Goal: Task Accomplishment & Management: Complete application form

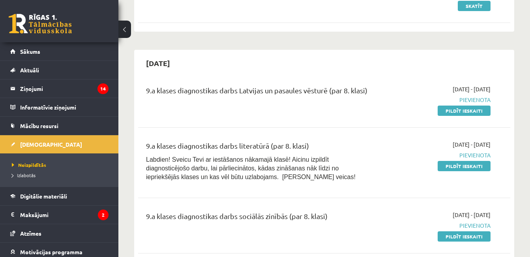
scroll to position [202, 0]
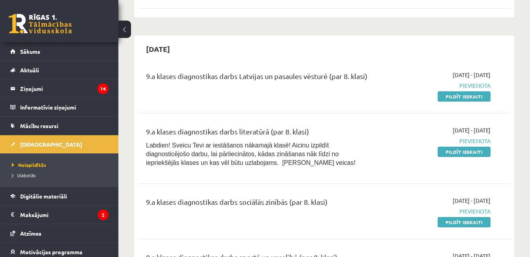
drag, startPoint x: 480, startPoint y: 97, endPoint x: 313, endPoint y: 39, distance: 176.2
click at [480, 97] on link "Pildīt ieskaiti" at bounding box center [464, 96] width 53 height 10
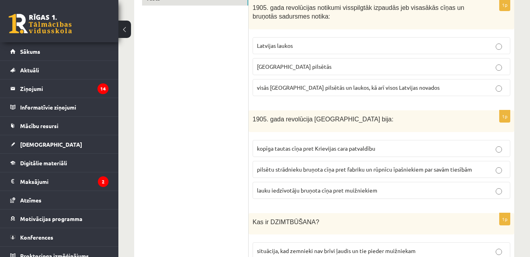
scroll to position [164, 0]
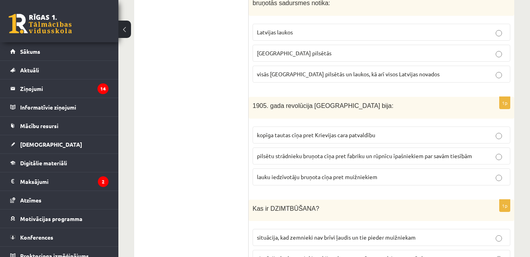
click at [379, 52] on p "Latvijas pilsētās" at bounding box center [381, 53] width 249 height 8
click at [355, 139] on p "kopīga tautas cīņa pret Krievijas cara patvaldību" at bounding box center [381, 135] width 249 height 8
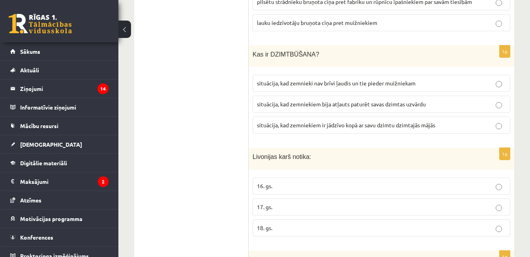
scroll to position [322, 0]
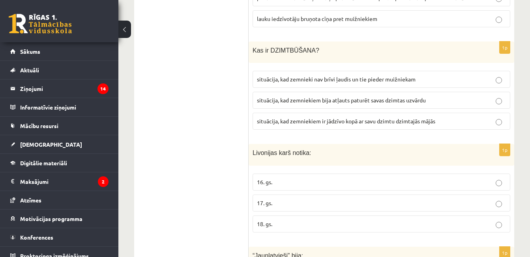
click at [395, 78] on span "situācija, kad zemnieki nav brīvi ļaudis un tie pieder muižniekam" at bounding box center [336, 78] width 159 height 7
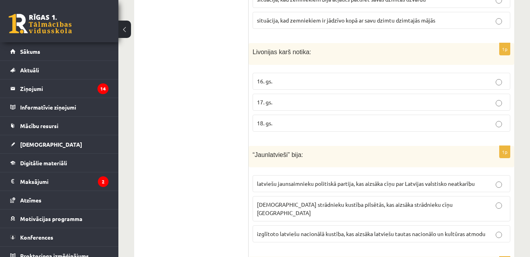
scroll to position [433, 0]
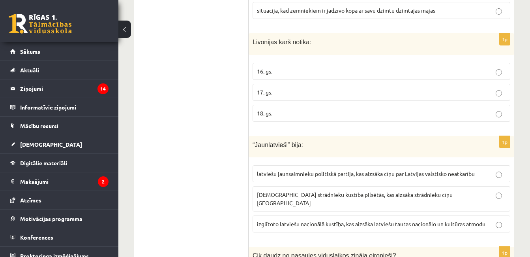
click at [335, 215] on label "izglītoto latviešu nacionālā kustība, kas aizsāka latviešu tautas nacionālo un …" at bounding box center [382, 223] width 258 height 17
click at [408, 71] on p "16. gs." at bounding box center [381, 71] width 249 height 8
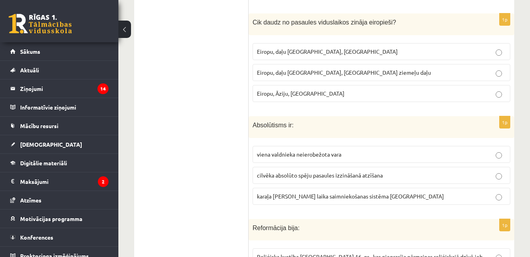
scroll to position [669, 0]
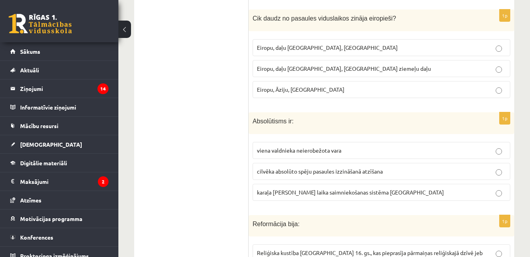
click at [343, 65] on span "Eiropu, daļu Āzijas, Āfrikas ziemeļu daļu" at bounding box center [344, 68] width 174 height 7
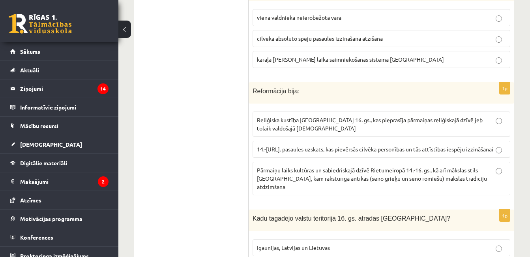
scroll to position [796, 0]
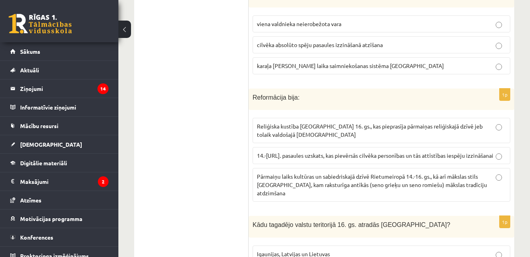
click at [463, 43] on label "cilvēka absolūto spēju pasaules izzināšanā atzīšana" at bounding box center [382, 44] width 258 height 17
click at [466, 152] on span "14.-16.gs. pasaules uzskats, kas pievērsās cilvēka personības un tās attīstības…" at bounding box center [375, 155] width 236 height 7
click at [489, 176] on p "Pārmaiņu laiks kultūras un sabiedriskajā dzīvē Rietumeiropā 14.-16. gs., kā arī…" at bounding box center [381, 184] width 249 height 25
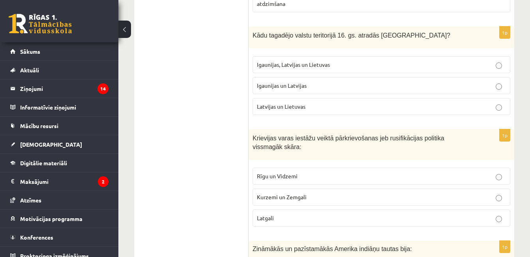
scroll to position [985, 0]
click at [346, 81] on p "Igaunijas un Latvijas" at bounding box center [381, 85] width 249 height 8
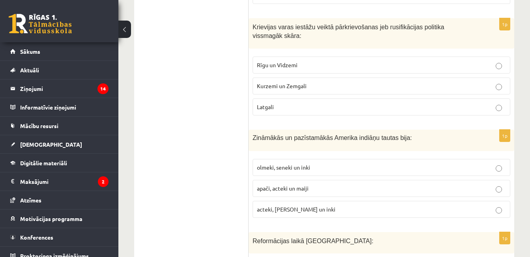
scroll to position [1111, 0]
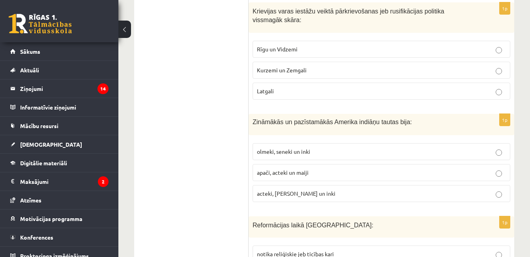
click at [398, 82] on label "Latgali" at bounding box center [382, 90] width 258 height 17
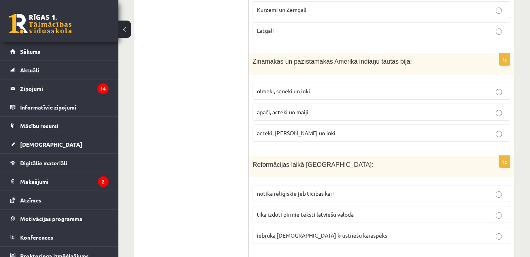
scroll to position [1175, 0]
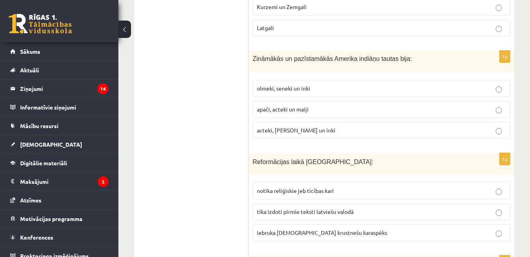
click at [414, 122] on label "acteki, maiji un inki" at bounding box center [382, 130] width 258 height 17
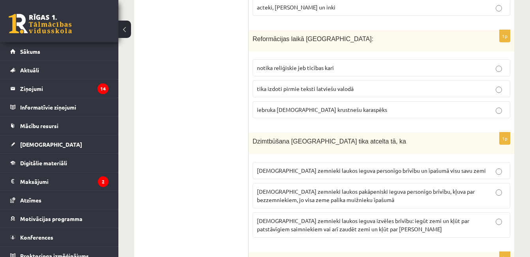
scroll to position [1322, 0]
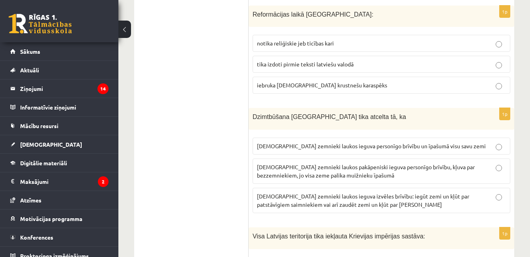
click at [416, 60] on p "tika izdoti pirmie teksti latviešu valodā" at bounding box center [381, 64] width 249 height 8
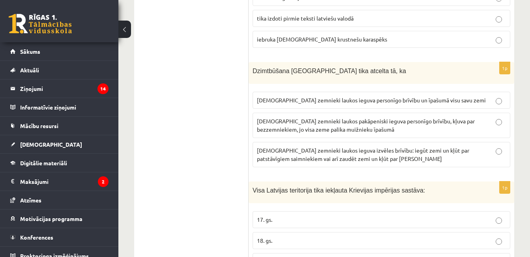
scroll to position [1385, 0]
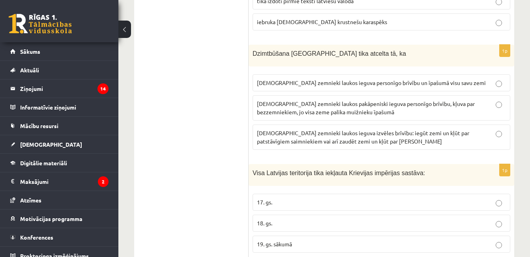
click at [425, 129] on p "latviešu zemnieki laukos ieguva izvēles brīvību: iegūt zemi un kļūt par patstāv…" at bounding box center [381, 137] width 249 height 17
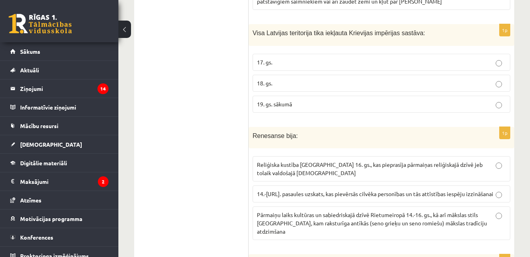
scroll to position [1527, 0]
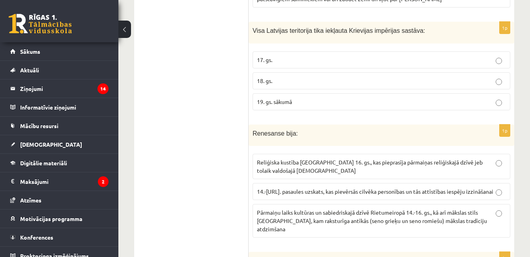
click at [420, 97] on p "19. gs. sākumā" at bounding box center [381, 101] width 249 height 8
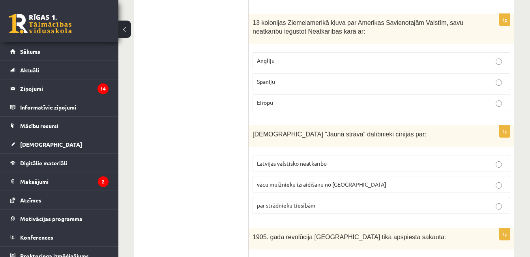
scroll to position [3058, 0]
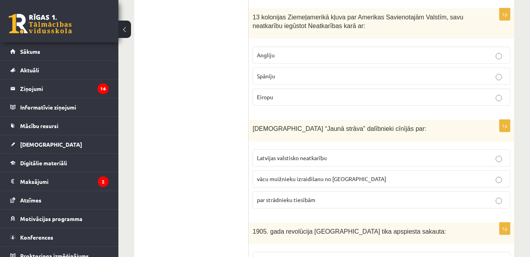
click at [415, 251] on label "izmantojot karaspēka (armijas) palīdzību" at bounding box center [382, 259] width 258 height 17
click at [440, 195] on p "par strādnieku tiesībām" at bounding box center [381, 199] width 249 height 8
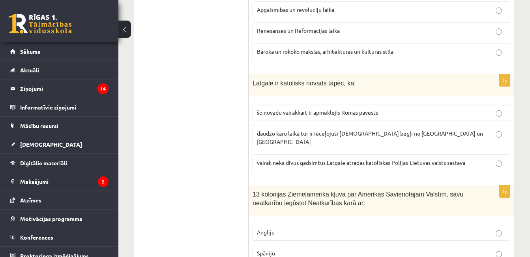
scroll to position [2869, 0]
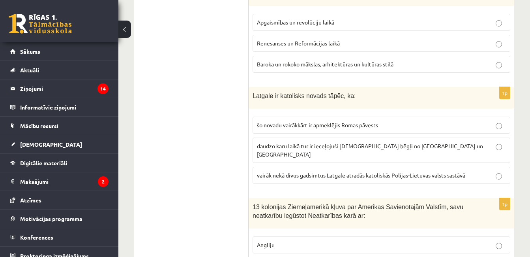
click at [354, 240] on p "Angliju" at bounding box center [381, 244] width 249 height 8
click at [427, 171] on span "vairāk nekā divus gadsimtus Latgale atradās katoliskās Polijas-Lietuvas valsts …" at bounding box center [361, 174] width 208 height 7
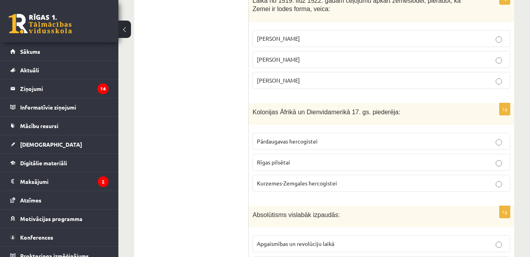
scroll to position [2632, 0]
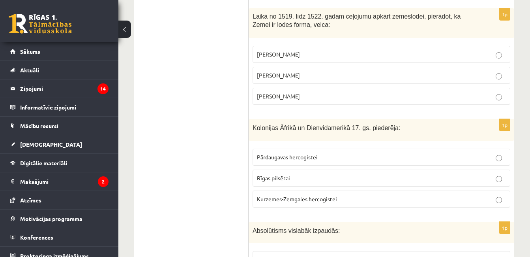
click at [383, 190] on label "Kurzemes-Zemgales hercogistei" at bounding box center [382, 198] width 258 height 17
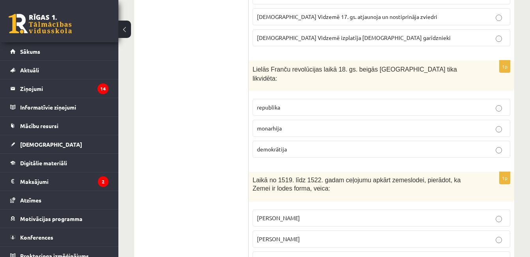
scroll to position [2453, 0]
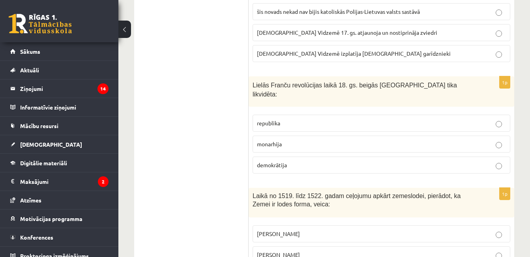
click at [394, 140] on p "monarhija" at bounding box center [381, 144] width 249 height 8
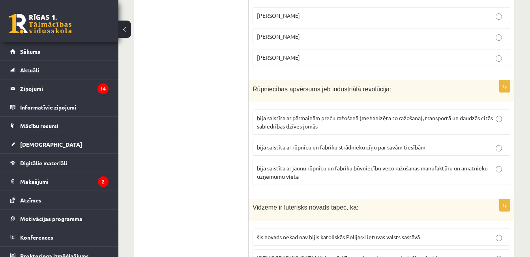
scroll to position [2216, 0]
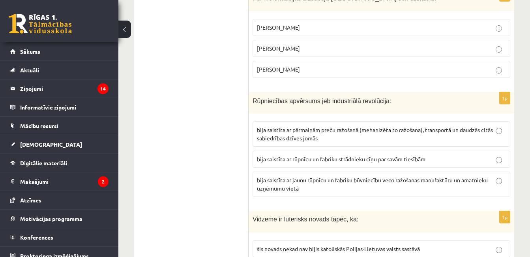
click at [426, 126] on p "bija saistīta ar pārmaiņām preču ražošanā (mehanizēta to ražošana), transportā …" at bounding box center [381, 134] width 249 height 17
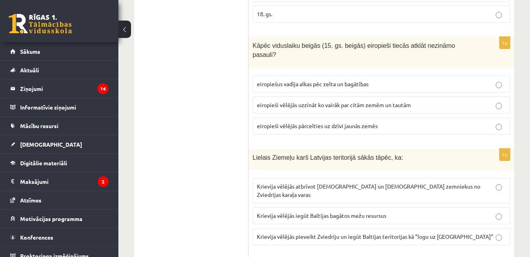
scroll to position [1945, 0]
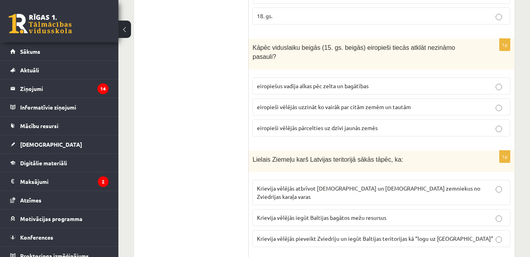
click at [419, 234] on span "Krievija vēlējās pieveikt Zviedriju un iegūt Baltijas teritorijas kā “logu uz E…" at bounding box center [375, 237] width 236 height 7
click at [427, 77] on label "eiropiešus vadīja alkas pēc zelta un bagātības" at bounding box center [382, 85] width 258 height 17
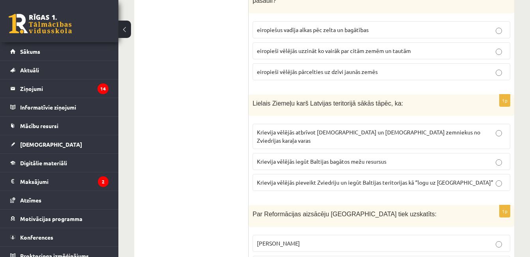
scroll to position [2023, 0]
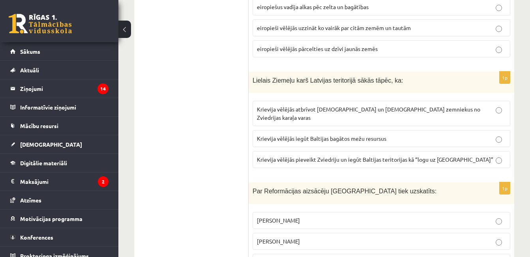
click at [461, 237] on p "Mārtiņš Luters" at bounding box center [381, 241] width 249 height 8
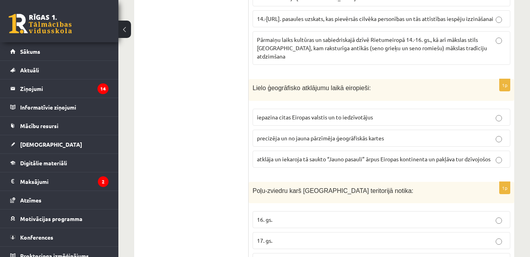
scroll to position [1692, 0]
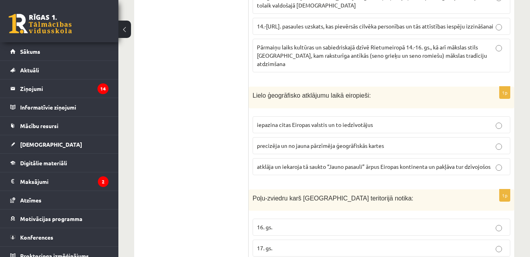
click at [351, 163] on span "atklāja un iekaroja tā saukto “Jauno pasauli” ārpus Eiropas kontinenta un pakļā…" at bounding box center [374, 166] width 234 height 7
click at [384, 244] on p "17. gs." at bounding box center [381, 248] width 249 height 8
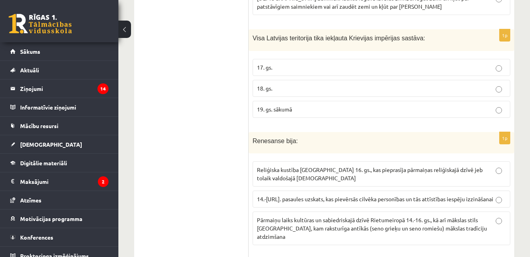
scroll to position [1518, 0]
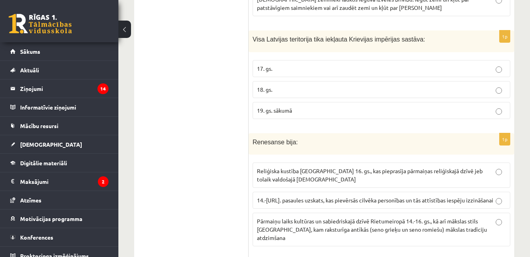
click at [416, 217] on span "Pārmaiņu laiks kultūras un sabiedriskajā dzīvē Rietumeiropā 14.-16. gs., kā arī…" at bounding box center [372, 229] width 230 height 24
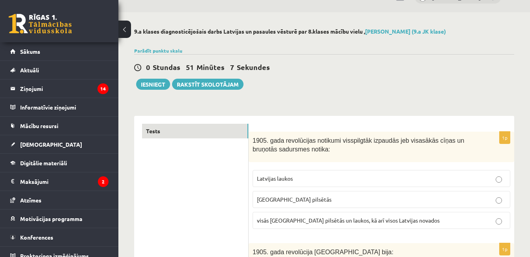
scroll to position [13, 0]
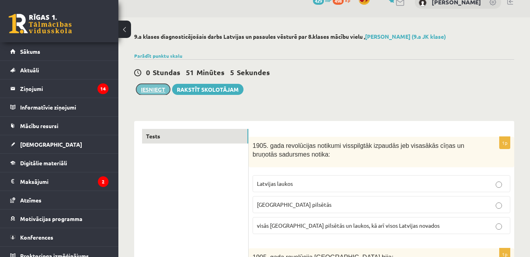
click at [162, 90] on button "Iesniegt" at bounding box center [153, 89] width 34 height 11
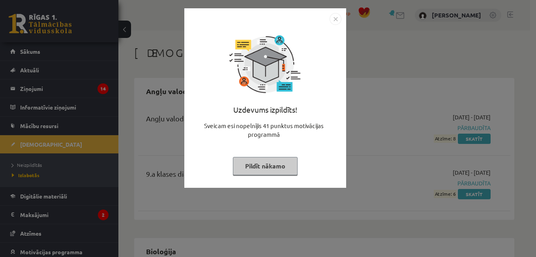
click at [335, 23] on img "Close" at bounding box center [336, 19] width 12 height 12
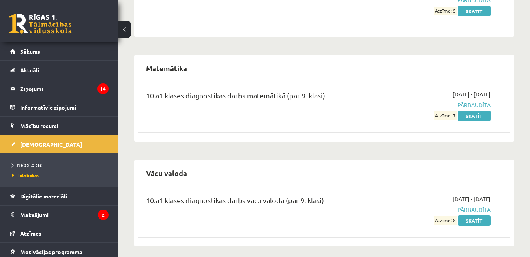
scroll to position [1200, 0]
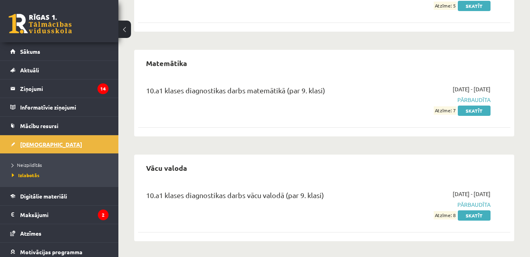
click at [61, 141] on link "[DEMOGRAPHIC_DATA]" at bounding box center [59, 144] width 98 height 18
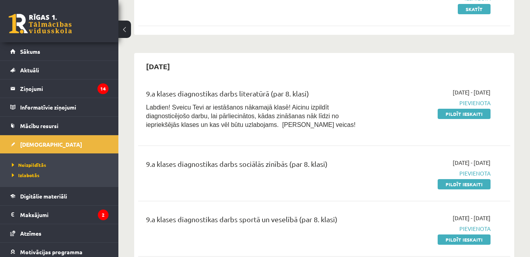
scroll to position [211, 0]
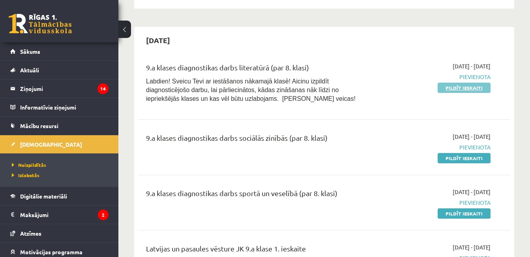
click at [458, 88] on link "Pildīt ieskaiti" at bounding box center [464, 87] width 53 height 10
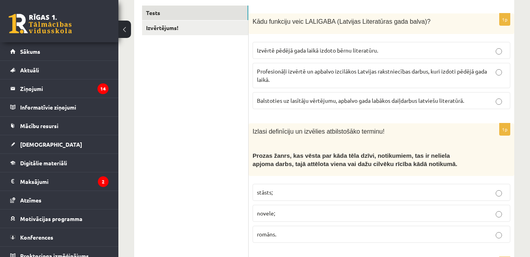
scroll to position [158, 0]
click at [377, 76] on p "Profesionāļi izvērtē un apbalvo izcilākos Latvijas rakstniecības darbus, kuri i…" at bounding box center [381, 75] width 249 height 17
click at [413, 214] on p "novele;" at bounding box center [381, 212] width 249 height 8
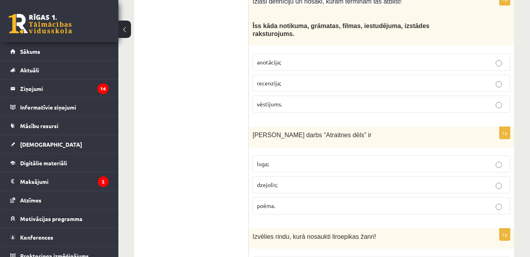
scroll to position [431, 0]
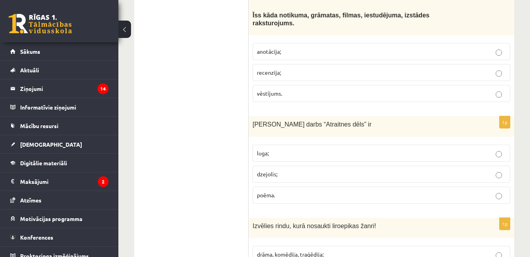
click at [380, 47] on p "anotācija;" at bounding box center [381, 51] width 249 height 8
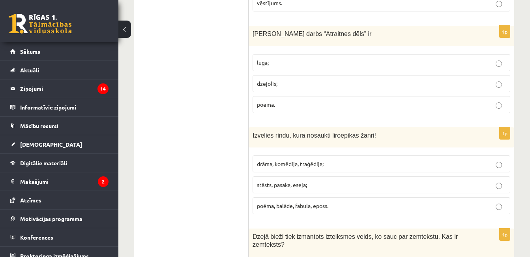
scroll to position [526, 0]
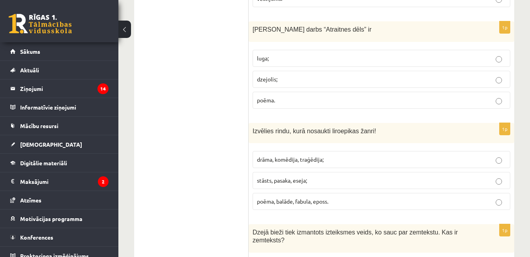
click at [372, 96] on p "poēma." at bounding box center [381, 100] width 249 height 8
click at [387, 197] on p "poēma, balāde, fabula, eposs." at bounding box center [381, 201] width 249 height 8
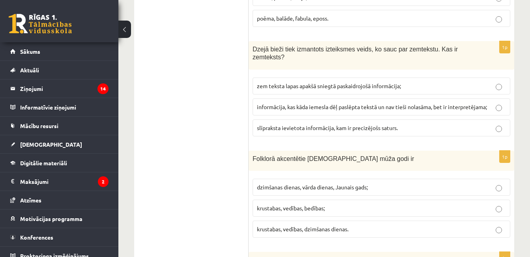
scroll to position [716, 0]
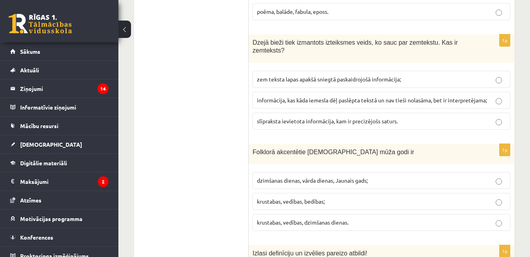
click at [407, 112] on label "slīpraksta ievietota informācija, kam ir precizējošs saturs." at bounding box center [382, 120] width 258 height 17
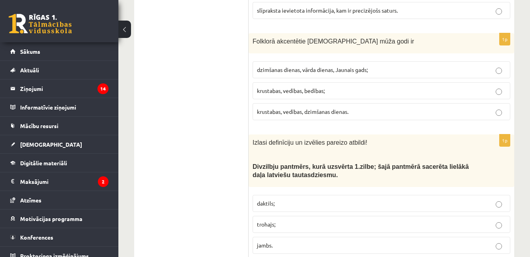
scroll to position [852, 0]
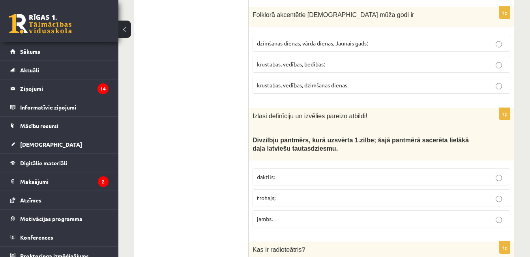
click at [386, 60] on p "krustabas, vedības, bedības;" at bounding box center [381, 64] width 249 height 8
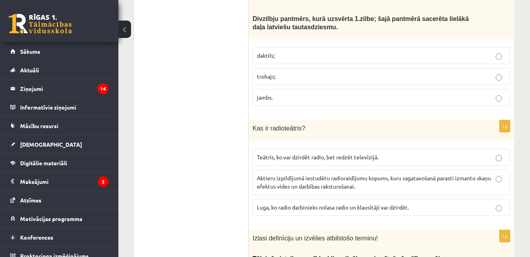
scroll to position [989, 0]
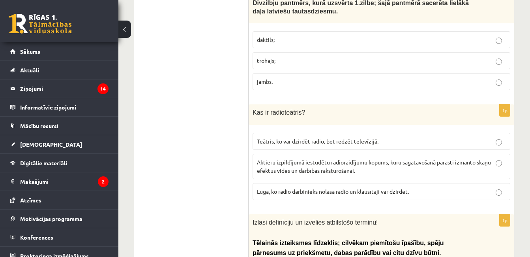
click at [373, 56] on p "trohajs;" at bounding box center [381, 60] width 249 height 8
click at [431, 187] on p "Luga, ko radio darbinieks nolasa radio un klausītāji var dzirdēt." at bounding box center [381, 191] width 249 height 8
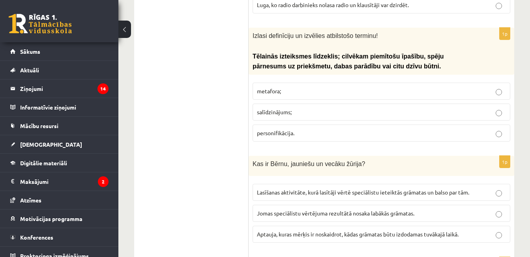
scroll to position [1179, 0]
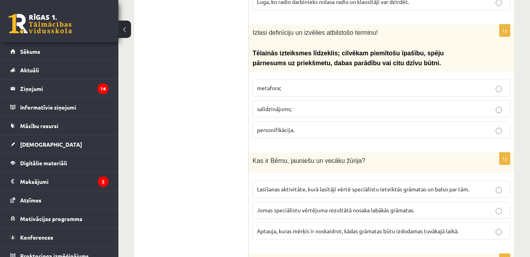
click at [377, 121] on label "personifikācija." at bounding box center [382, 129] width 258 height 17
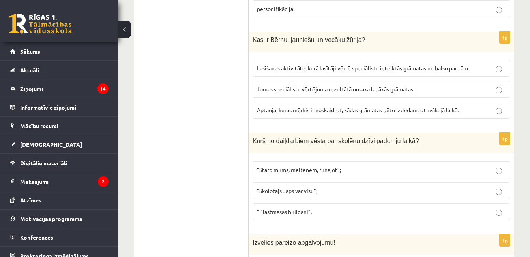
scroll to position [1305, 0]
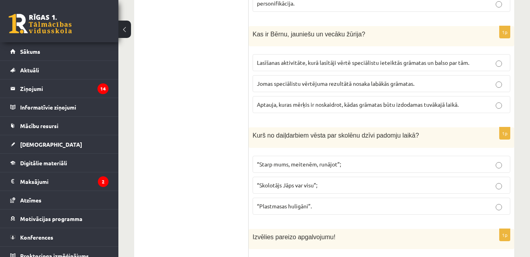
click at [388, 54] on label "Lasīšanas aktivitāte, kurā lasītāji vērtē speciālistu ieteiktās grāmatas un bal…" at bounding box center [382, 62] width 258 height 17
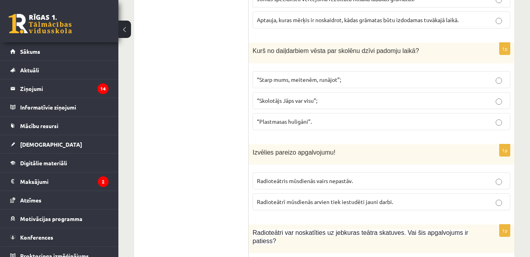
scroll to position [1400, 0]
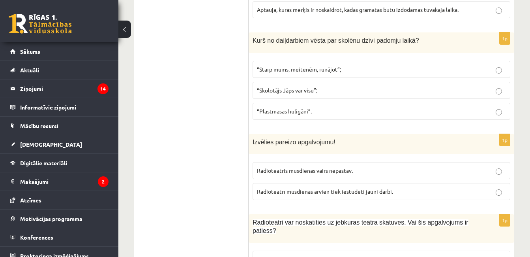
click at [405, 61] on label "“Starp mums, meitenēm, runājot”;" at bounding box center [382, 69] width 258 height 17
click at [422, 183] on label "Radioteātrī mūsdienās arvien tiek iestudēti jauni darbi." at bounding box center [382, 191] width 258 height 17
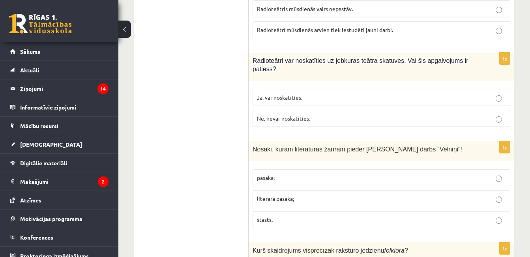
scroll to position [1568, 0]
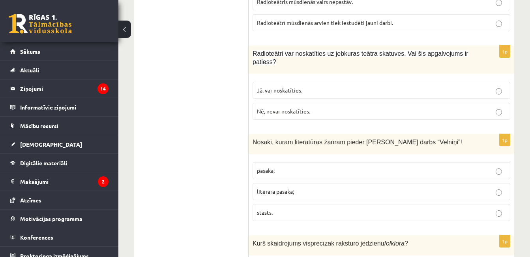
click at [407, 107] on p "Nē, nevar noskatīties." at bounding box center [381, 111] width 249 height 8
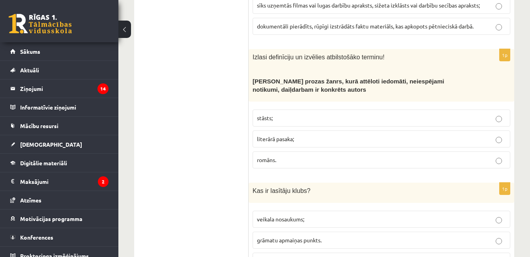
scroll to position [3138, 0]
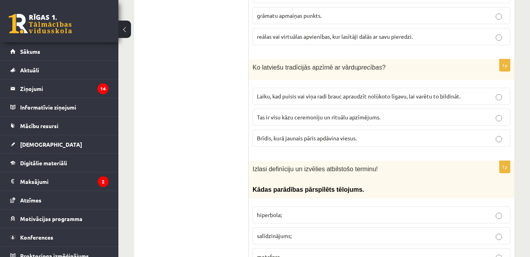
click at [414, 210] on p "hiperbola;" at bounding box center [381, 214] width 249 height 8
click at [427, 92] on span "Laiku, kad puisis vai viņa radi brauc apraudzīt nolūkoto līgavu, lai varētu to …" at bounding box center [359, 95] width 204 height 7
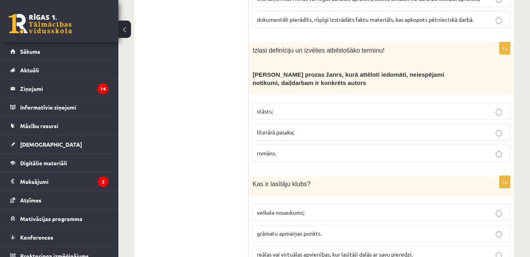
scroll to position [2917, 0]
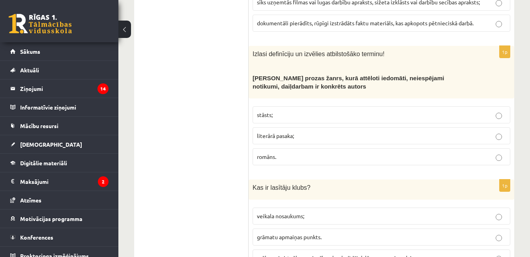
click at [357, 127] on label "literārā pasaka;" at bounding box center [382, 135] width 258 height 17
click at [396, 254] on span "reālas vai virtuālas apvienības, kur lasītāji dalās ar savu pieredzi." at bounding box center [335, 257] width 156 height 7
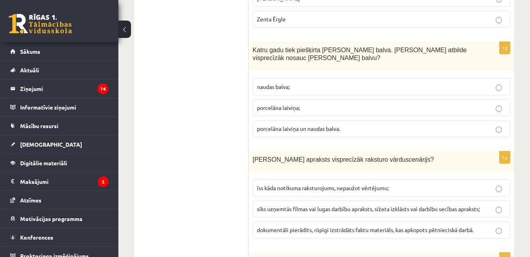
scroll to position [2701, 0]
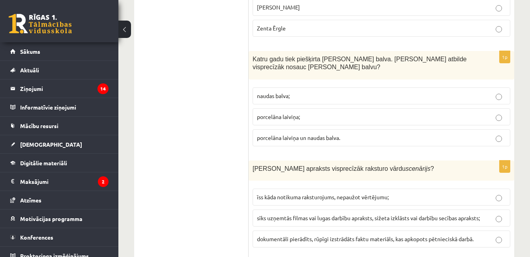
click at [351, 133] on p "porcelāna laiviņa un naudas balva." at bounding box center [381, 137] width 249 height 8
click at [422, 214] on p "sīks uzņemtās filmas vai lugas darbību apraksts, sižeta izklāsts vai darbību se…" at bounding box center [381, 218] width 249 height 8
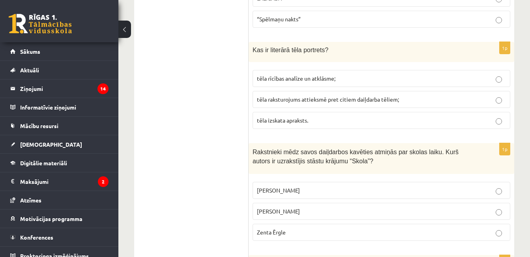
scroll to position [2496, 0]
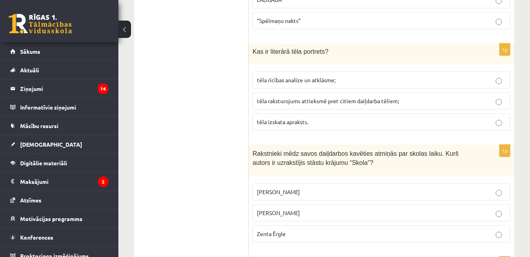
click at [409, 229] on p "Zenta Ērgle" at bounding box center [381, 233] width 249 height 8
click at [407, 118] on p "tēla izskata apraksts." at bounding box center [381, 122] width 249 height 8
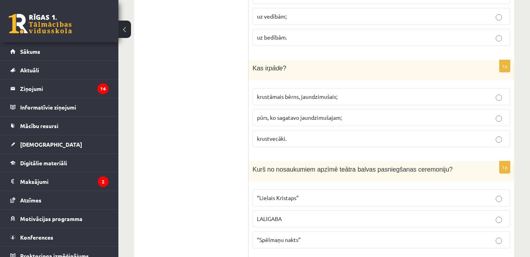
scroll to position [2274, 0]
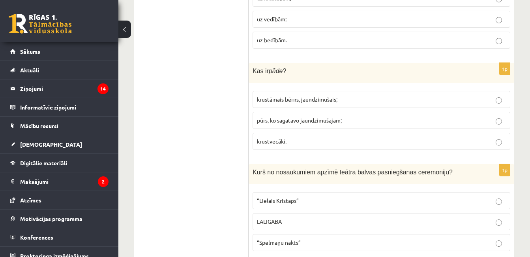
click at [334, 137] on p "krustvecāki." at bounding box center [381, 141] width 249 height 8
click at [382, 234] on label "“Spēlmaņu nakts”" at bounding box center [382, 242] width 258 height 17
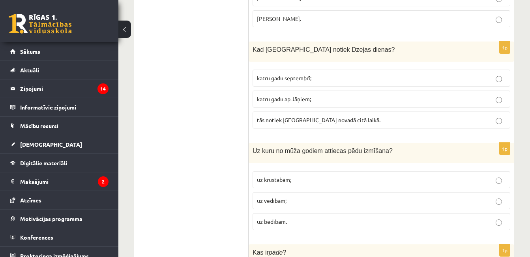
scroll to position [2085, 0]
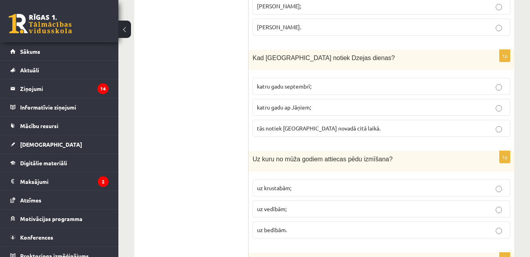
click at [332, 82] on p "katru gadu septembrī;" at bounding box center [381, 86] width 249 height 8
drag, startPoint x: 380, startPoint y: 208, endPoint x: 383, endPoint y: 159, distance: 49.0
click at [383, 175] on fieldset "uz krustabām; uz vedībām; uz bedībām." at bounding box center [382, 207] width 258 height 65
drag, startPoint x: 383, startPoint y: 159, endPoint x: 388, endPoint y: 181, distance: 22.8
click at [388, 204] on p "uz vedībām;" at bounding box center [381, 208] width 249 height 8
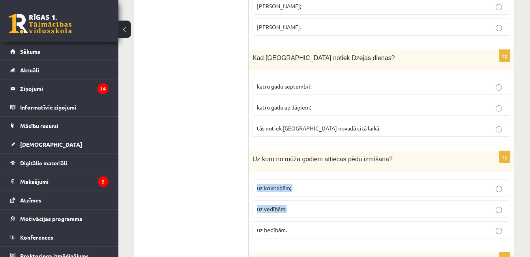
drag, startPoint x: 390, startPoint y: 182, endPoint x: 468, endPoint y: 120, distance: 98.9
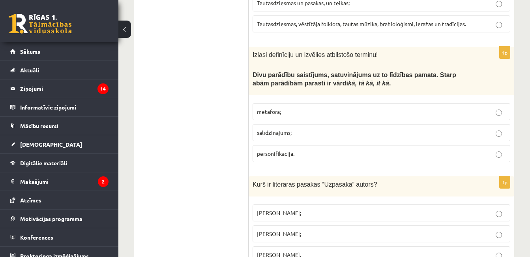
scroll to position [1842, 0]
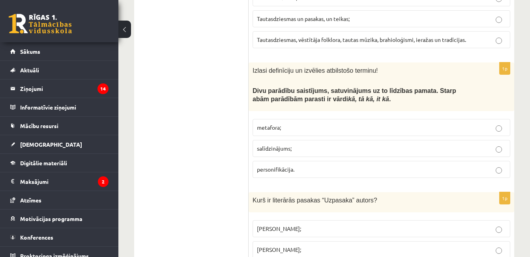
click at [337, 224] on p "Imants Ziedonis;" at bounding box center [381, 228] width 249 height 8
click at [362, 144] on p "salīdzinājums;" at bounding box center [381, 148] width 249 height 8
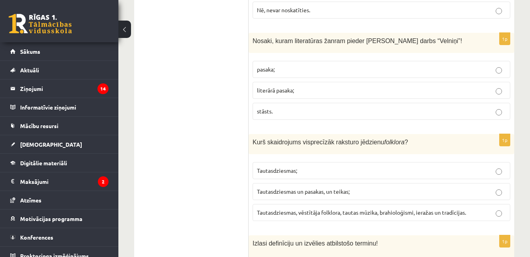
scroll to position [1668, 0]
click at [386, 108] on p "stāsts." at bounding box center [381, 112] width 249 height 8
click at [414, 205] on label "Tautasdziesmas, vēstītāja folklora, tautas mūzika, brahioloģismi, ieražas un tr…" at bounding box center [382, 213] width 258 height 17
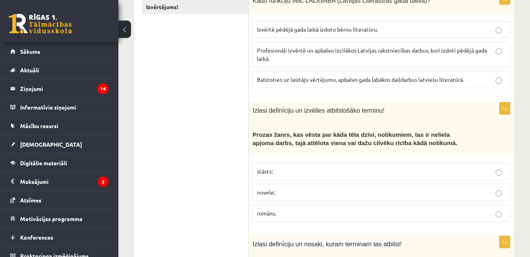
scroll to position [0, 0]
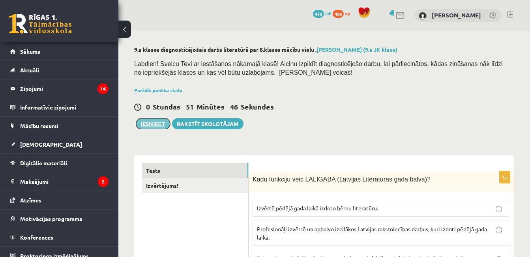
click at [161, 124] on button "Iesniegt" at bounding box center [153, 123] width 34 height 11
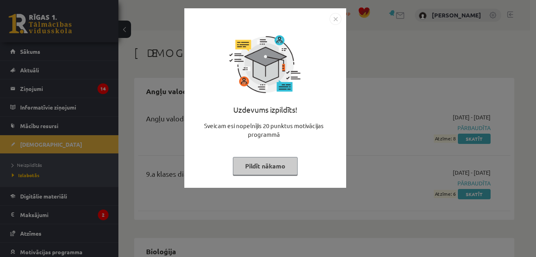
click at [335, 23] on img "Close" at bounding box center [336, 19] width 12 height 12
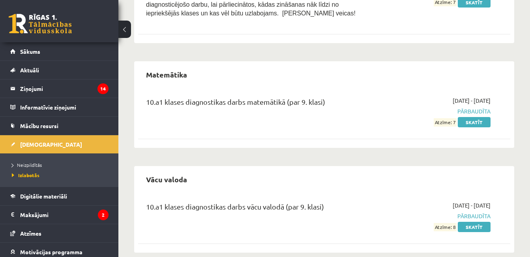
scroll to position [1316, 0]
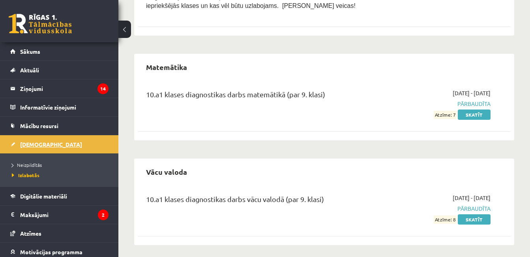
click at [88, 147] on link "[DEMOGRAPHIC_DATA]" at bounding box center [59, 144] width 98 height 18
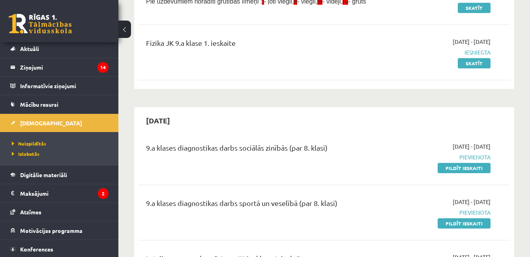
scroll to position [41, 0]
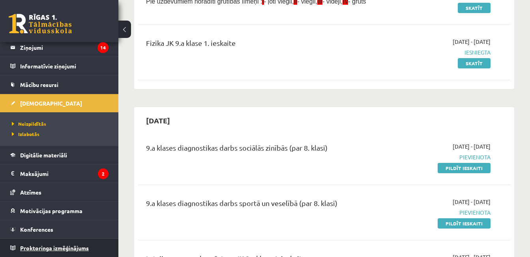
click at [92, 238] on link "Proktoringa izmēģinājums" at bounding box center [59, 247] width 98 height 18
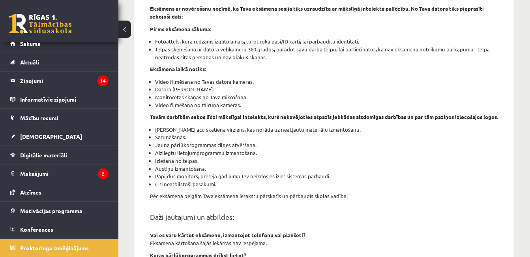
click at [529, 113] on div "Proktoringa izmēģinājums šajā sadaļā tev ir iespēja izmēģināt tiešsaistes eksām…" at bounding box center [324, 173] width 412 height 546
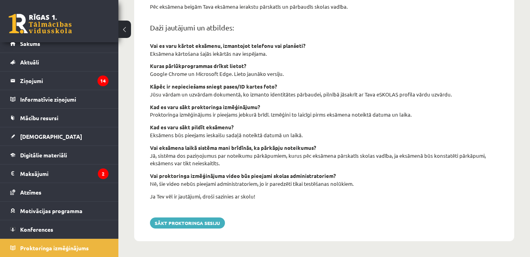
scroll to position [328, 0]
click at [63, 229] on link "Konferences" at bounding box center [59, 229] width 98 height 18
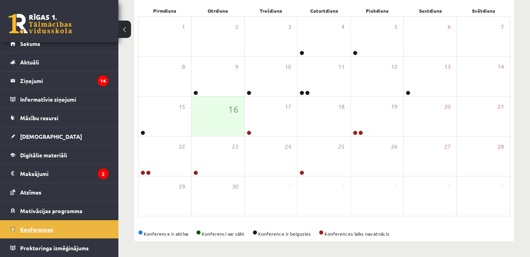
scroll to position [121, 0]
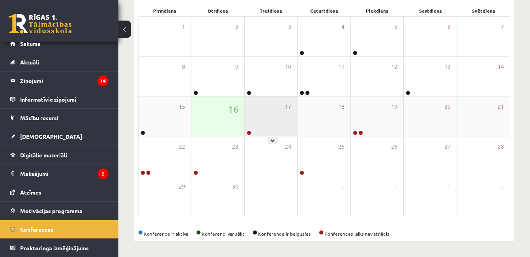
click at [255, 120] on div "17" at bounding box center [271, 115] width 52 height 39
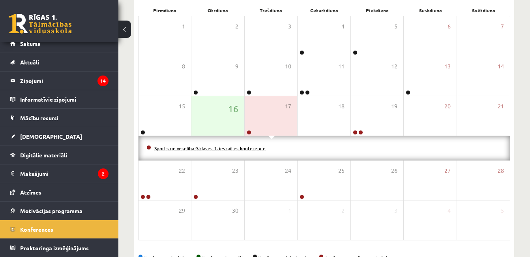
click at [252, 146] on link "Sports un veselība 9.klases 1. ieskaites konference" at bounding box center [209, 148] width 111 height 6
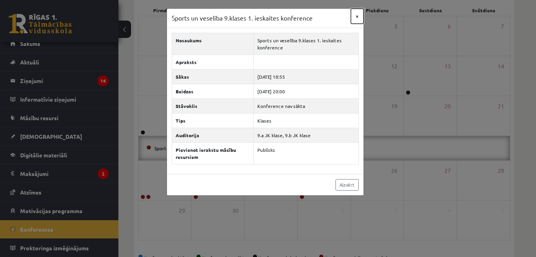
click at [357, 17] on button "×" at bounding box center [357, 16] width 13 height 15
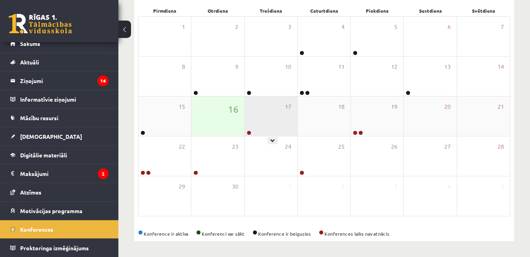
click at [281, 113] on div "17" at bounding box center [271, 115] width 52 height 39
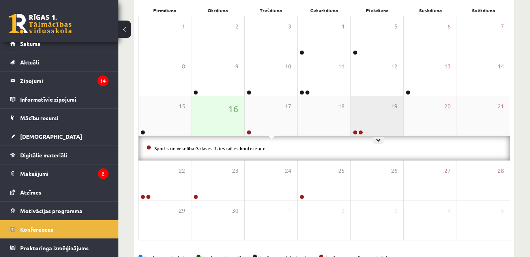
click at [366, 107] on div "19" at bounding box center [377, 115] width 52 height 39
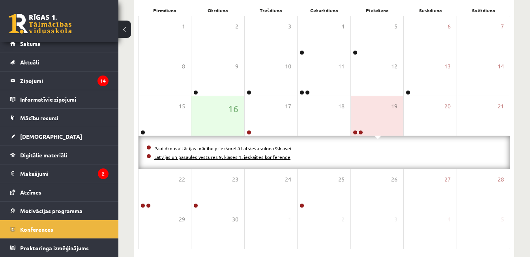
click at [264, 157] on link "Latvijas un pasaules vēstures 9. klases 1. ieskaites konference" at bounding box center [222, 157] width 136 height 6
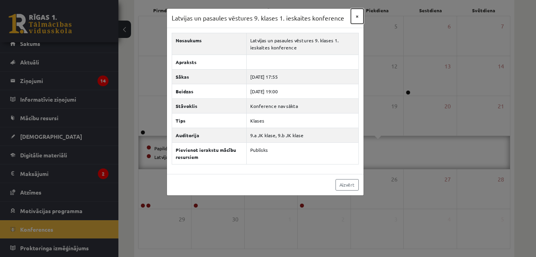
click at [360, 16] on button "×" at bounding box center [357, 16] width 13 height 15
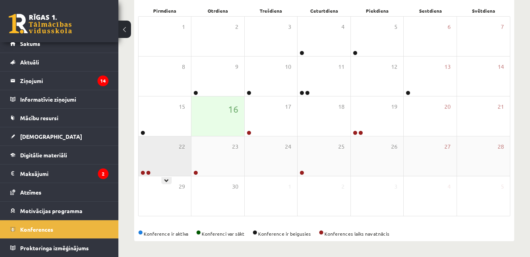
drag, startPoint x: 184, startPoint y: 155, endPoint x: 172, endPoint y: 168, distance: 17.6
click at [172, 168] on div "22" at bounding box center [165, 155] width 52 height 39
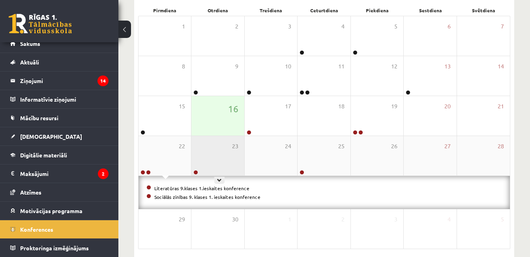
click at [218, 155] on div "23" at bounding box center [217, 155] width 52 height 39
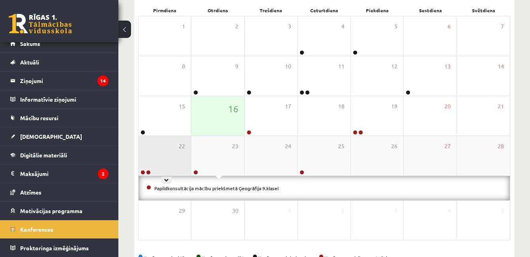
click at [176, 162] on div "22" at bounding box center [165, 155] width 52 height 39
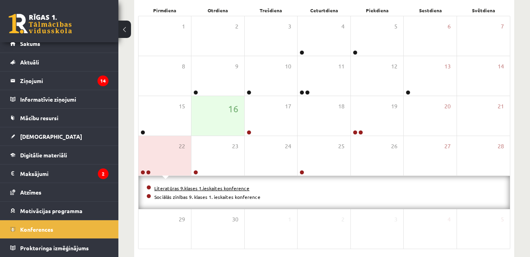
click at [181, 187] on link "Literatūras 9.klases 1.ieskaites konference" at bounding box center [201, 188] width 95 height 6
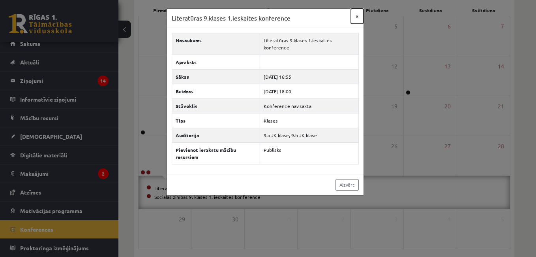
click at [358, 18] on button "×" at bounding box center [357, 16] width 13 height 15
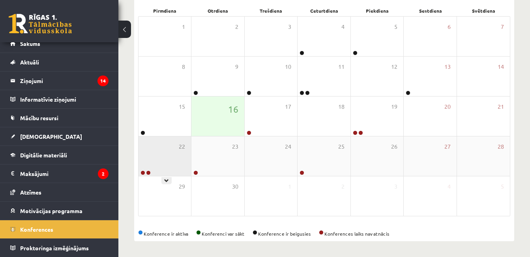
click at [173, 153] on div "22" at bounding box center [165, 155] width 52 height 39
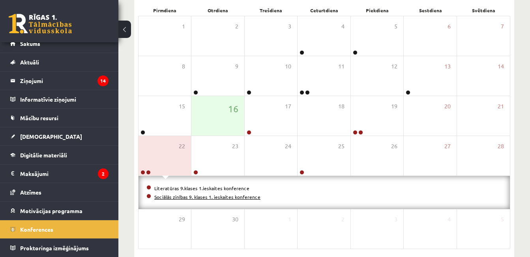
click at [183, 197] on link "Sociālās zinības 9. klases 1. ieskaites konference" at bounding box center [207, 196] width 106 height 6
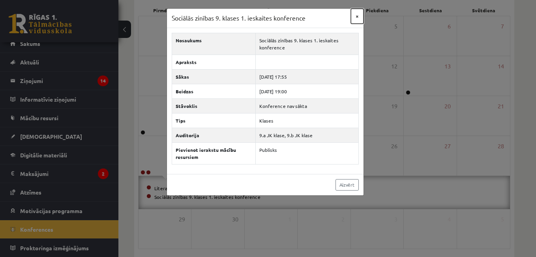
click at [357, 16] on button "×" at bounding box center [357, 16] width 13 height 15
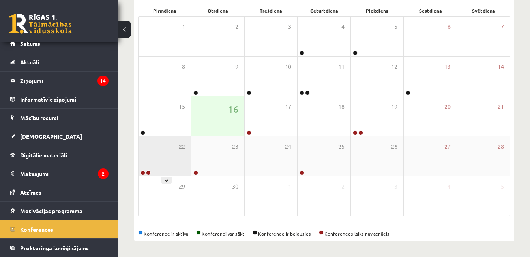
click at [177, 142] on div "22" at bounding box center [165, 155] width 52 height 39
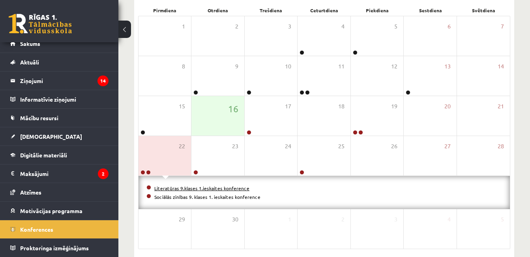
click at [187, 187] on link "Literatūras 9.klases 1.ieskaites konference" at bounding box center [201, 188] width 95 height 6
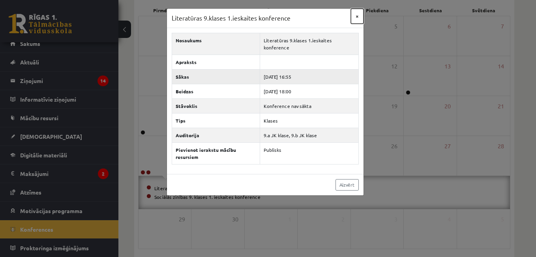
drag, startPoint x: 358, startPoint y: 11, endPoint x: 267, endPoint y: 80, distance: 113.9
click at [267, 80] on div "Literatūras 9.klases 1.ieskaites konference × Nosaukums Literatūras 9.klases 1.…" at bounding box center [265, 101] width 197 height 187
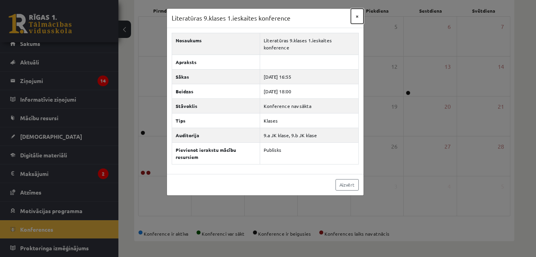
click at [353, 16] on button "×" at bounding box center [357, 16] width 13 height 15
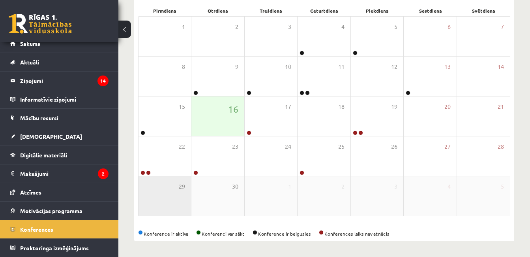
click at [168, 176] on div "29" at bounding box center [165, 195] width 52 height 39
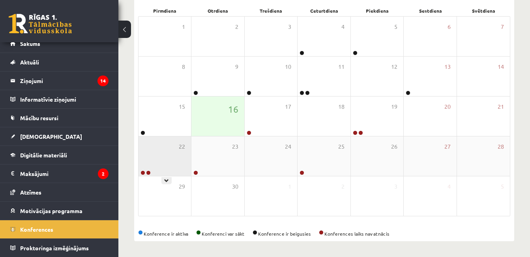
click at [172, 164] on div "22" at bounding box center [165, 155] width 52 height 39
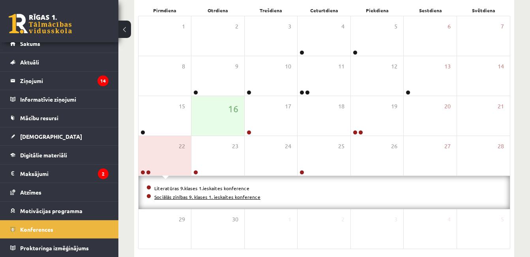
click at [181, 196] on link "Sociālās zinības 9. klases 1. ieskaites konference" at bounding box center [207, 196] width 106 height 6
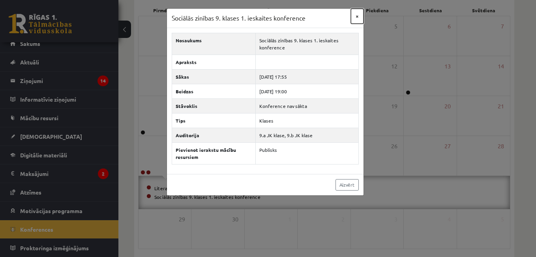
click at [360, 21] on button "×" at bounding box center [357, 16] width 13 height 15
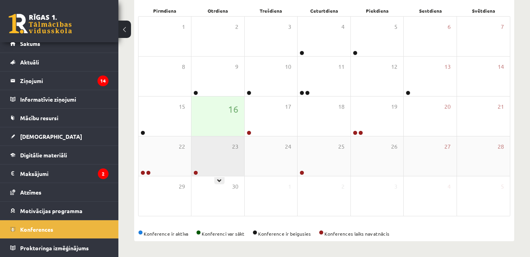
click at [228, 157] on div "23" at bounding box center [217, 155] width 52 height 39
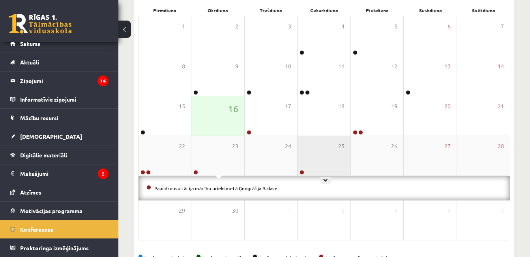
click at [332, 150] on div "25" at bounding box center [324, 155] width 52 height 39
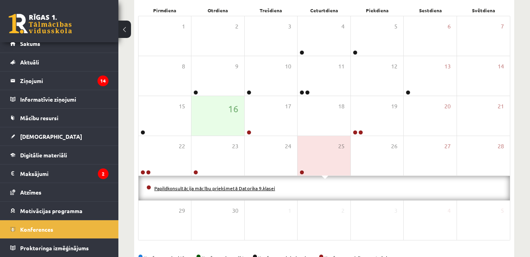
click at [266, 185] on link "Papildkonsultācija mācību priekšmetā Datorika 9.klasei" at bounding box center [214, 188] width 121 height 6
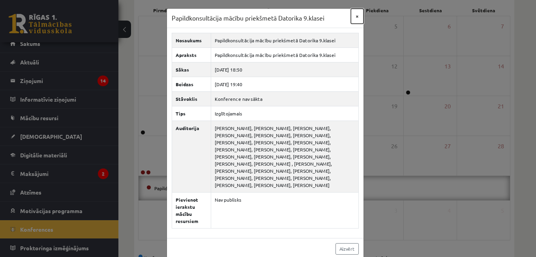
click at [354, 16] on button "×" at bounding box center [357, 16] width 13 height 15
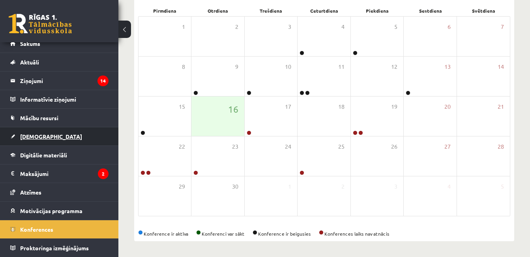
click at [50, 135] on link "[DEMOGRAPHIC_DATA]" at bounding box center [59, 136] width 98 height 18
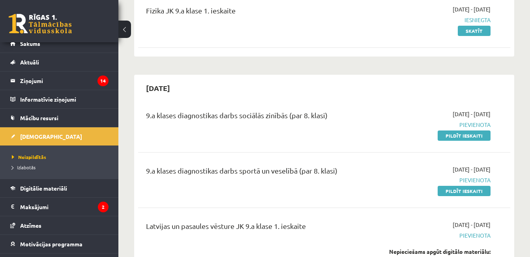
scroll to position [205, 0]
